Goal: Information Seeking & Learning: Learn about a topic

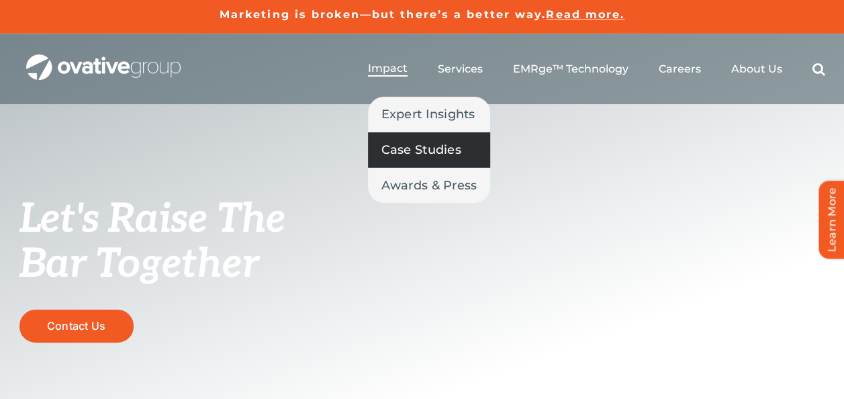
click at [426, 150] on span "Case Studies" at bounding box center [422, 149] width 80 height 19
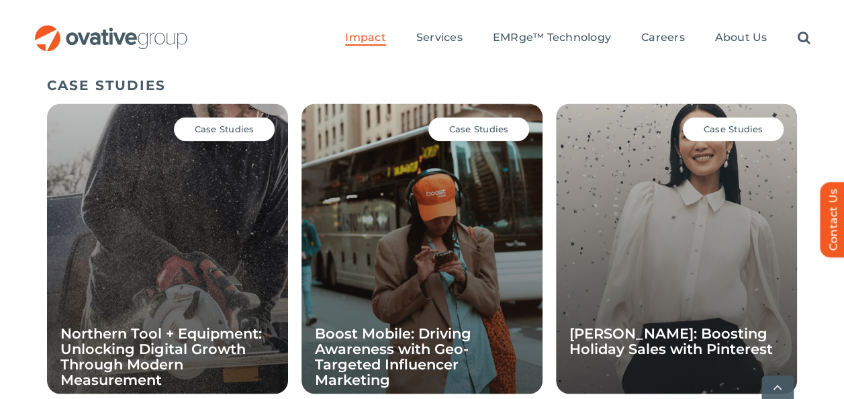
scroll to position [1098, 0]
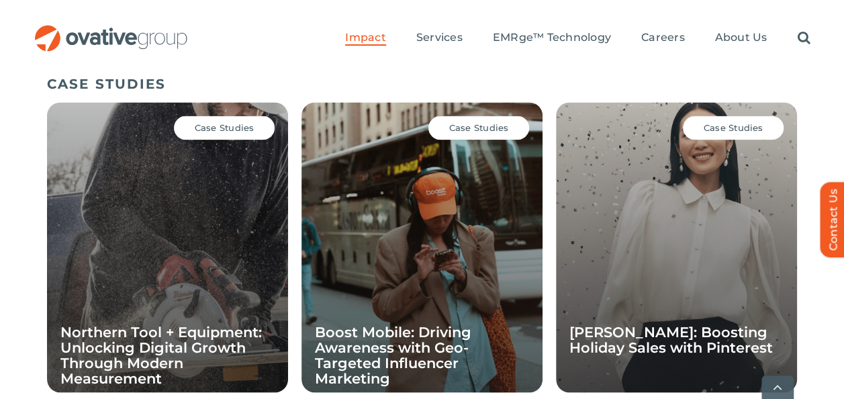
click at [445, 242] on div "Case Studies Boost Mobile: Driving Awareness with Geo-Targeted Influencer Marke…" at bounding box center [422, 247] width 241 height 290
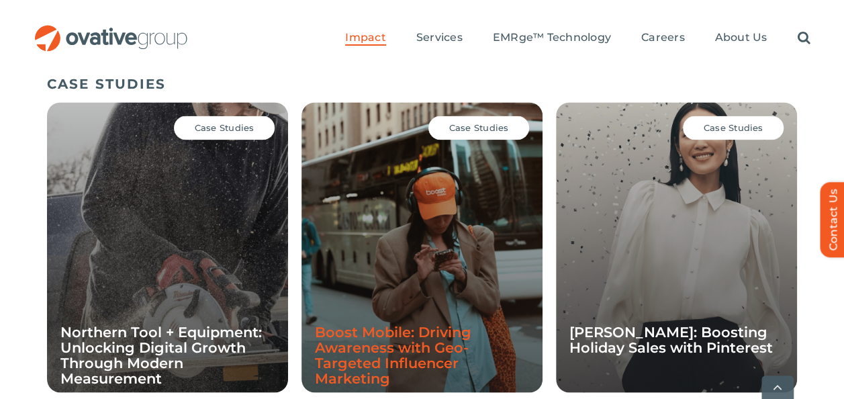
click at [411, 341] on link "Boost Mobile: Driving Awareness with Geo-Targeted Influencer Marketing" at bounding box center [393, 354] width 156 height 63
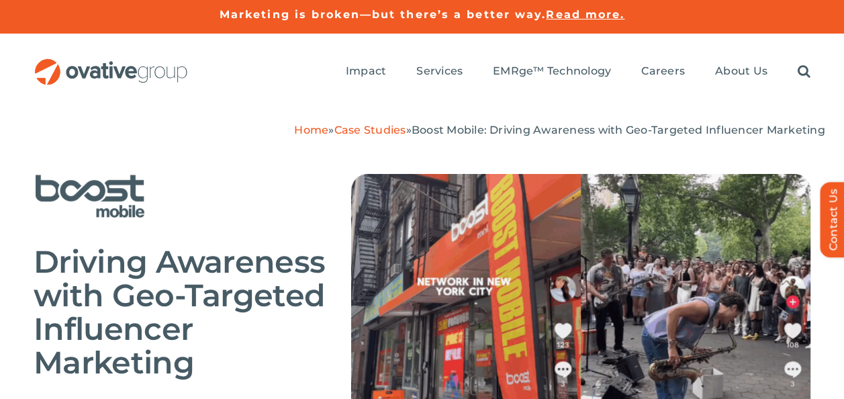
click at [4, 193] on div "Driving Awareness with Geo-Targeted Influencer Marketing In an effort to drive …" at bounding box center [422, 350] width 844 height 426
